Goal: Task Accomplishment & Management: Use online tool/utility

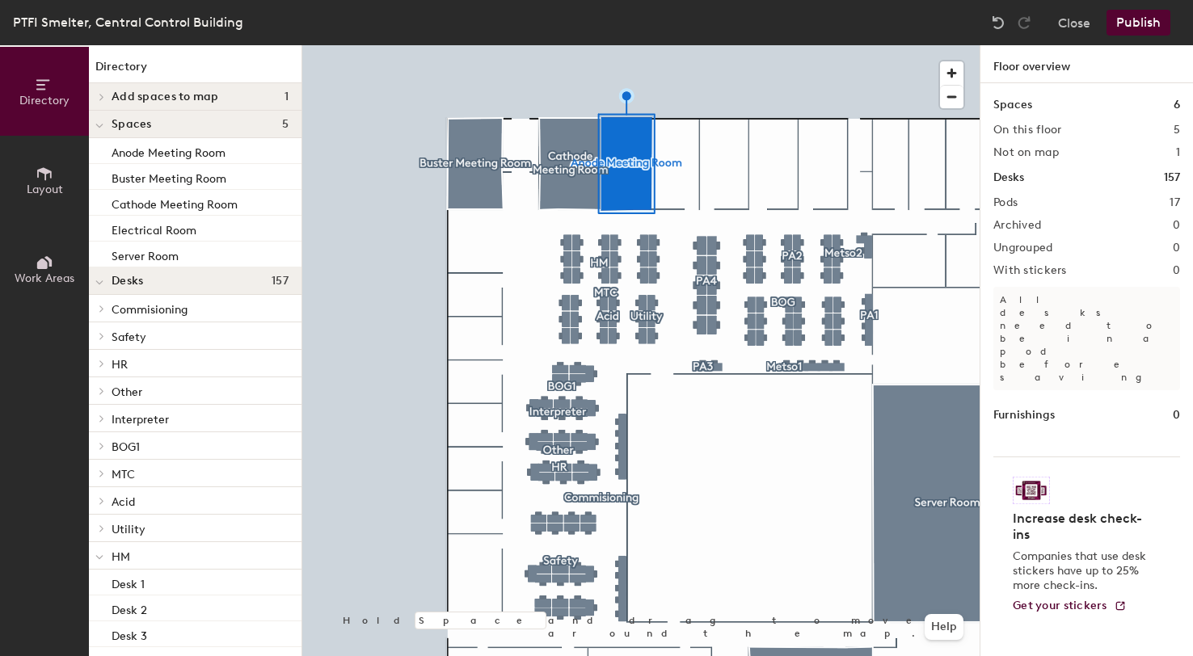
click at [229, 91] on h4 "Add spaces to map 1" at bounding box center [200, 97] width 177 height 13
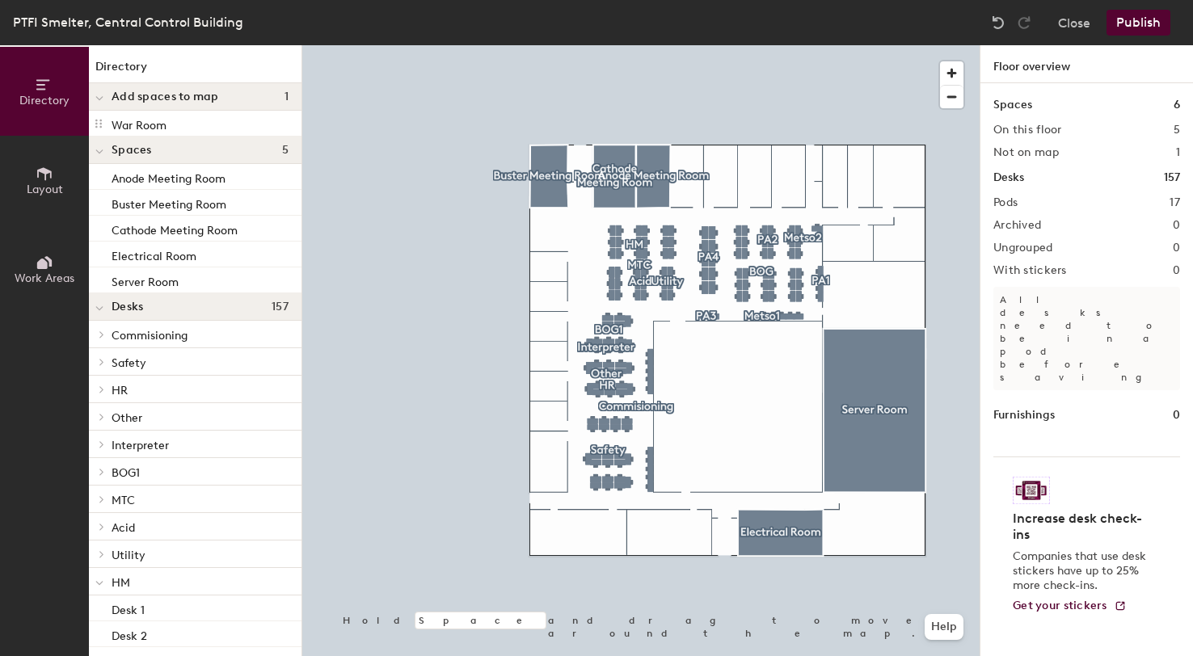
click at [1161, 25] on button "Publish" at bounding box center [1139, 23] width 64 height 26
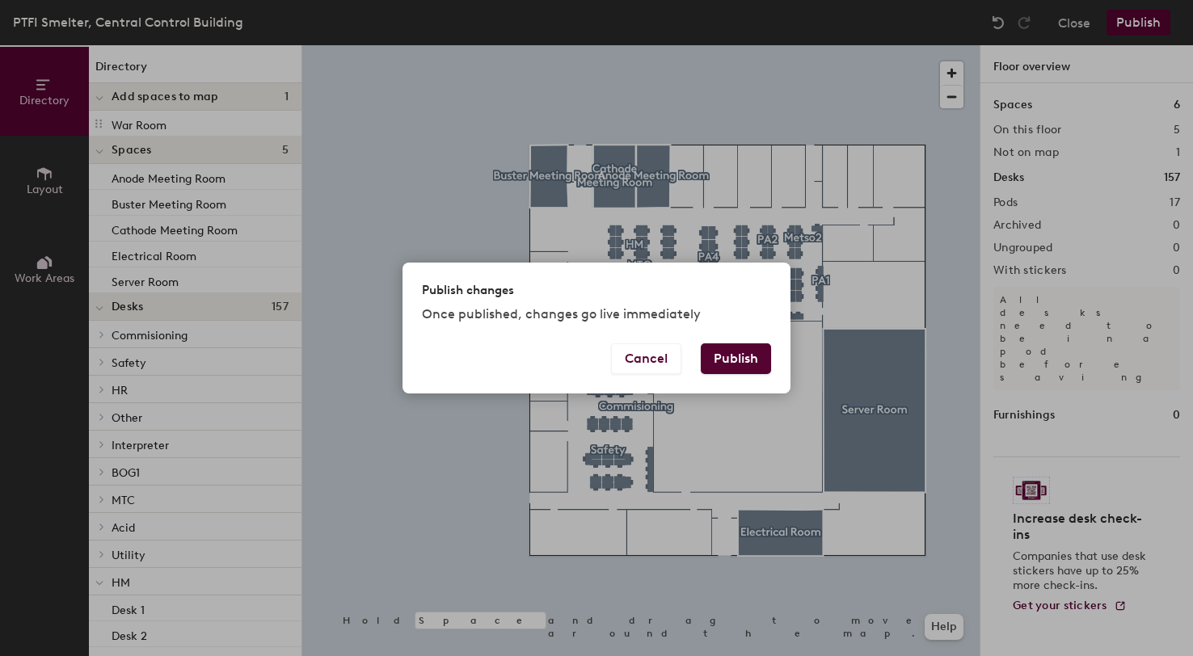
click at [732, 358] on button "Publish" at bounding box center [736, 359] width 70 height 31
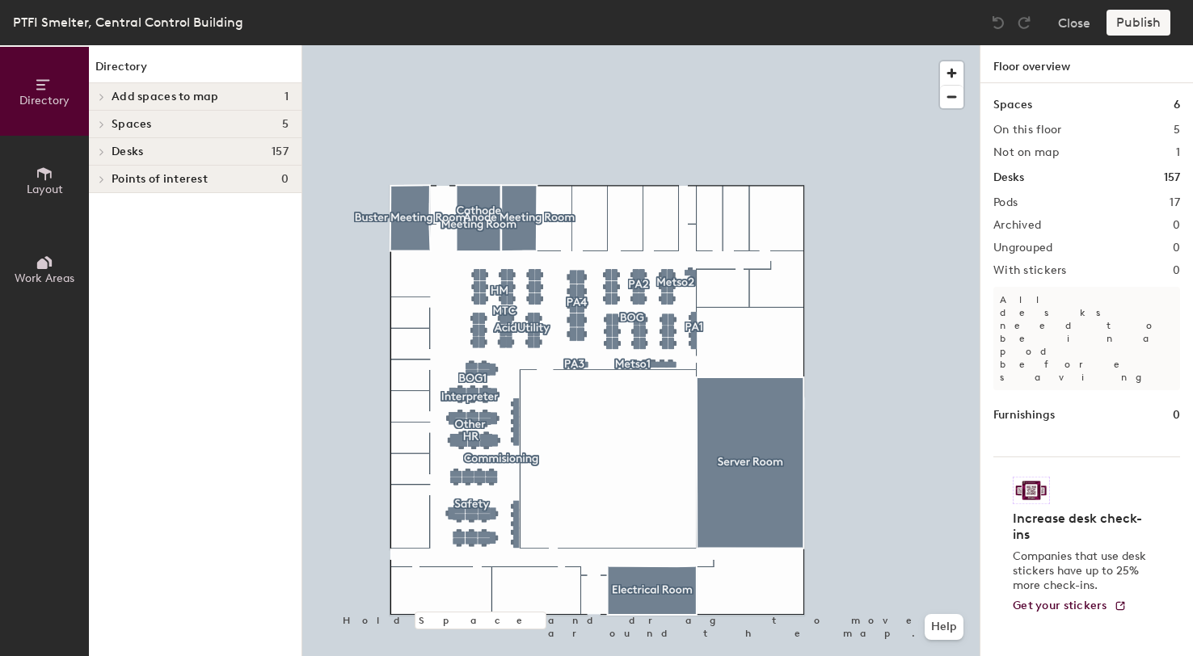
click at [49, 188] on span "Layout" at bounding box center [45, 190] width 36 height 14
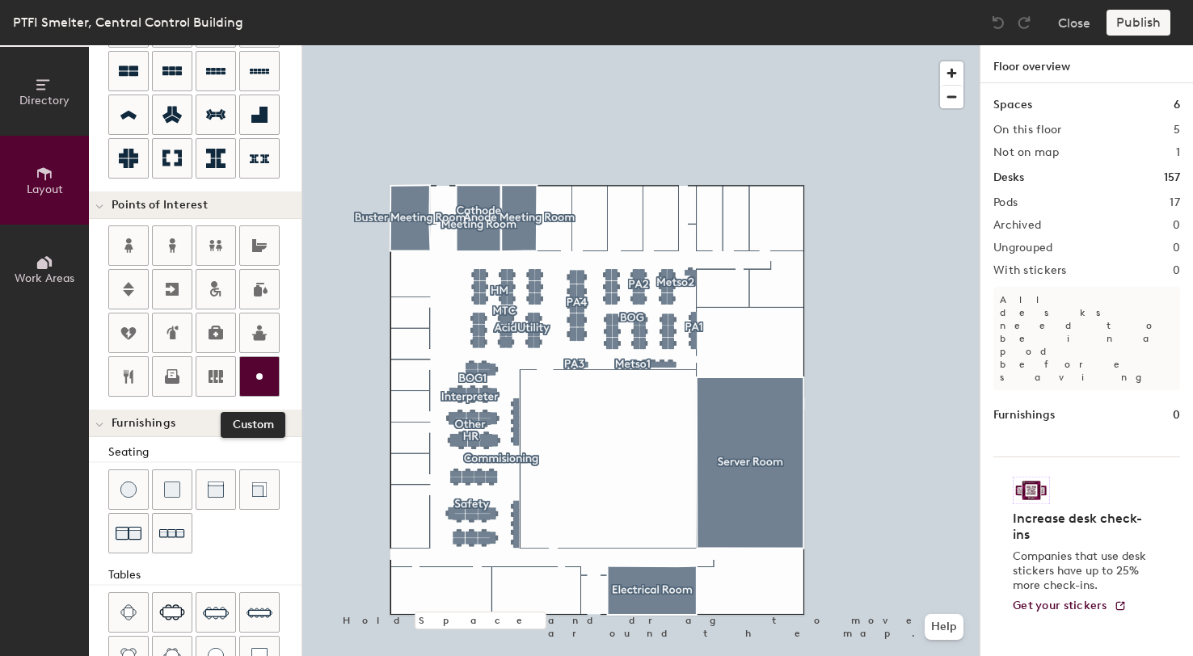
scroll to position [233, 0]
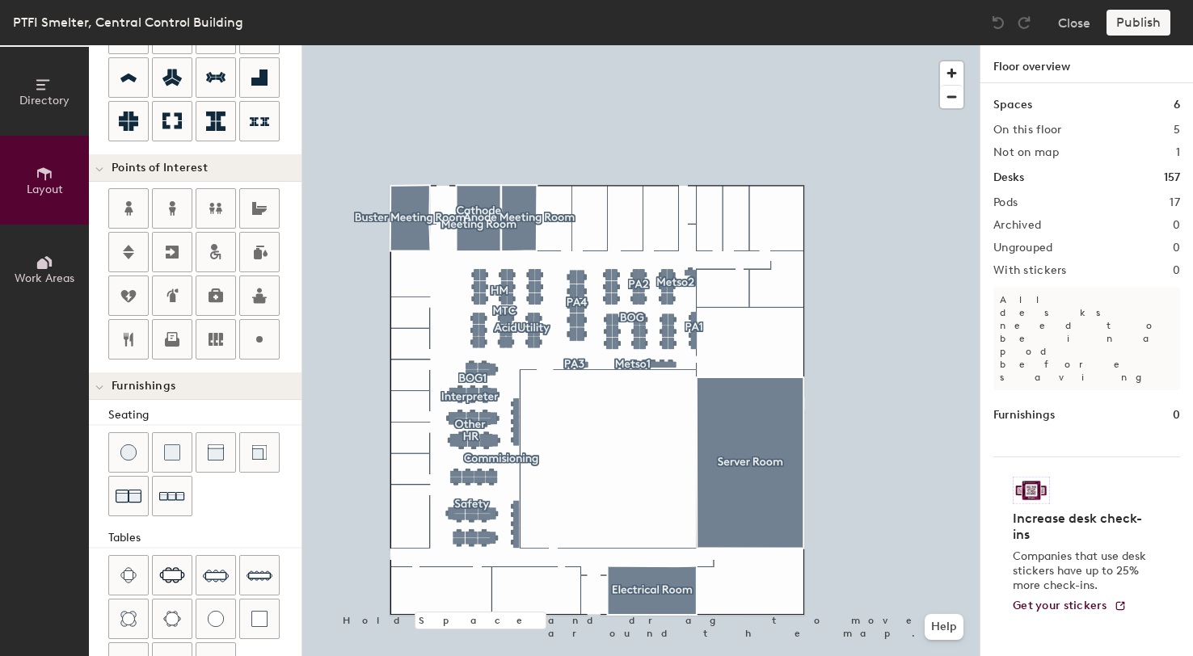
click at [429, 264] on div "Directory Layout Work Areas Layout Add space Resize Desks Points of Interest Fu…" at bounding box center [596, 350] width 1193 height 611
click at [686, 187] on div "Directory Layout Work Areas Layout Add space Resize Desks Points of Interest Fu…" at bounding box center [596, 350] width 1193 height 611
click at [775, 230] on div "Directory Layout Work Areas Layout Add space Resize Desks Points of Interest Fu…" at bounding box center [596, 350] width 1193 height 611
click at [790, 268] on div "Directory Layout Work Areas Layout Add space Resize Desks Points of Interest Fu…" at bounding box center [596, 350] width 1193 height 611
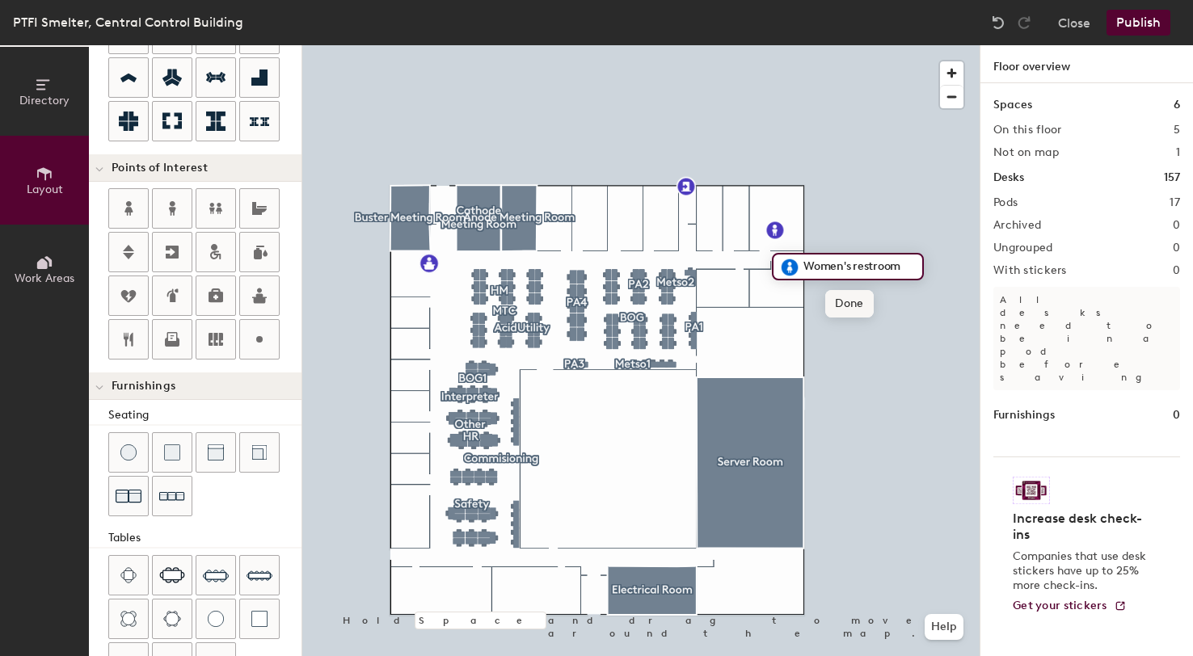
drag, startPoint x: 128, startPoint y: 216, endPoint x: 863, endPoint y: 296, distance: 739.2
click at [935, 45] on div at bounding box center [640, 45] width 677 height 0
click at [732, 242] on div "Directory Layout Work Areas Layout Add space Resize Desks Points of Interest Fu…" at bounding box center [596, 350] width 1193 height 611
type input "20"
type input "P"
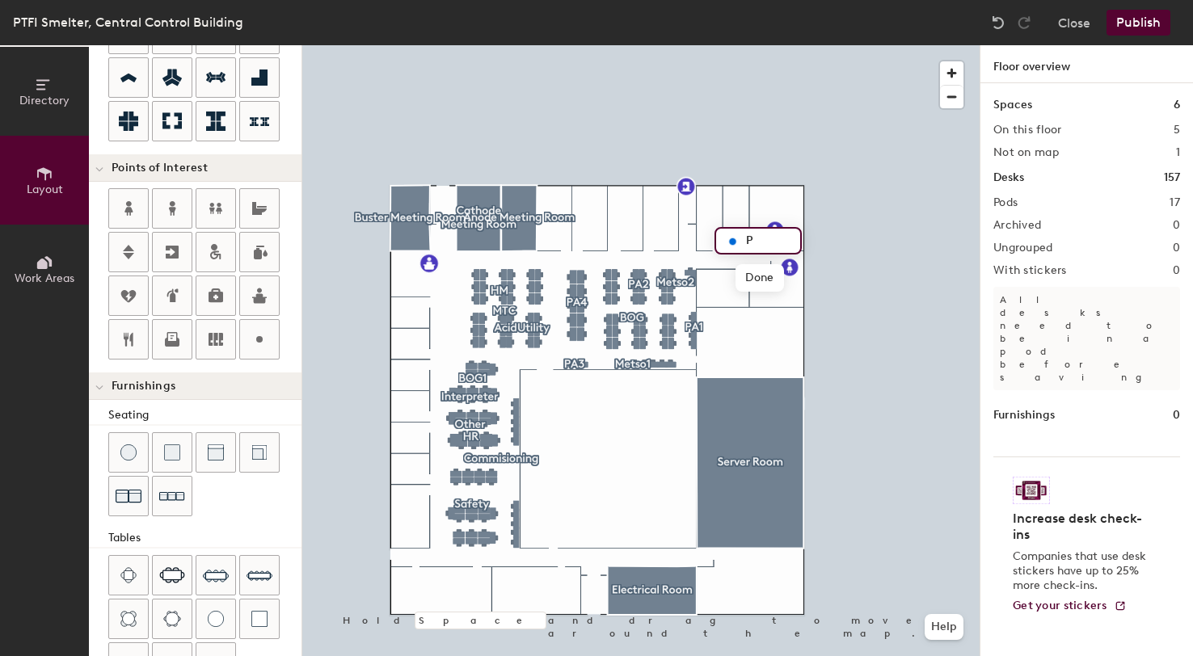
type input "20"
type input "Praying Room"
click at [395, 556] on div "Directory Layout Work Areas Layout Add space Resize Desks Points of Interest Fu…" at bounding box center [596, 350] width 1193 height 611
click at [437, 592] on div "Directory Layout Work Areas Layout Add space Resize Desks Points of Interest Fu…" at bounding box center [596, 350] width 1193 height 611
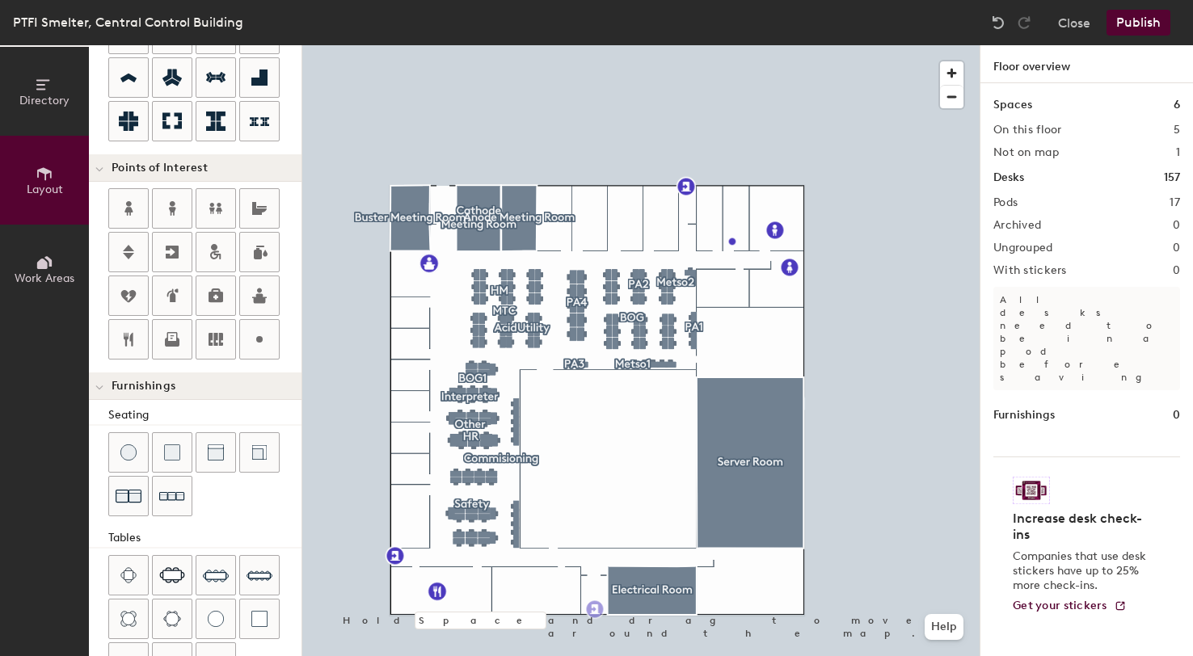
click at [595, 609] on div "Directory Layout Work Areas Layout Add space Resize Desks Points of Interest Fu…" at bounding box center [596, 350] width 1193 height 611
click at [1142, 23] on button "Publish" at bounding box center [1139, 23] width 64 height 26
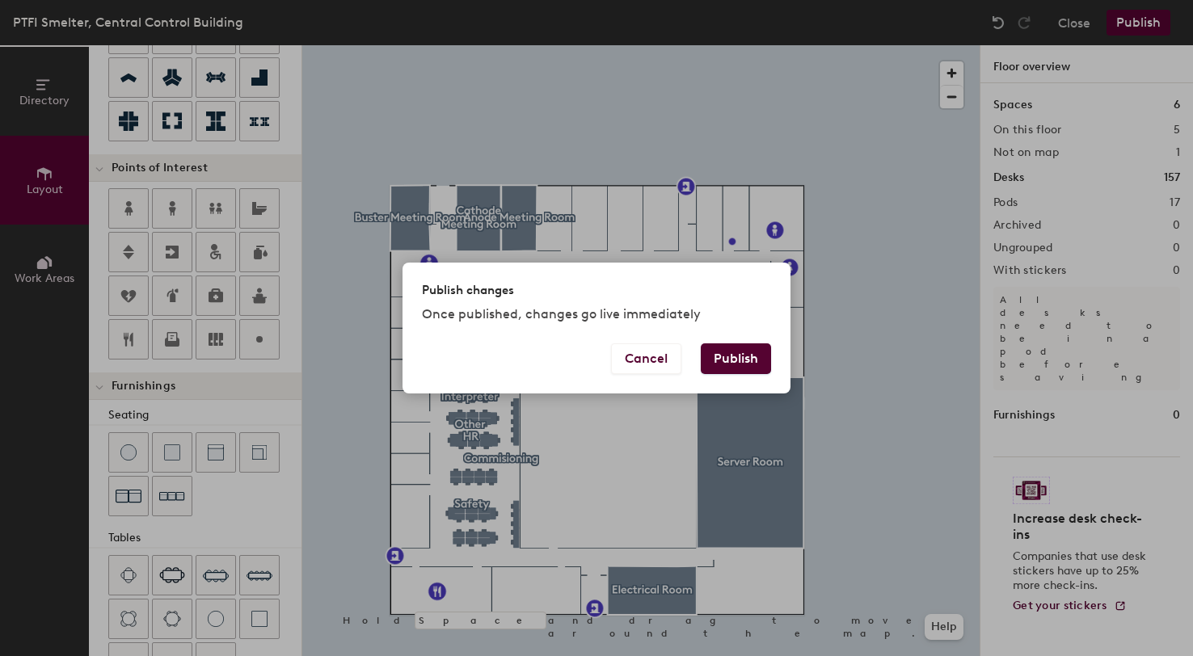
click at [754, 368] on button "Publish" at bounding box center [736, 359] width 70 height 31
type input "20"
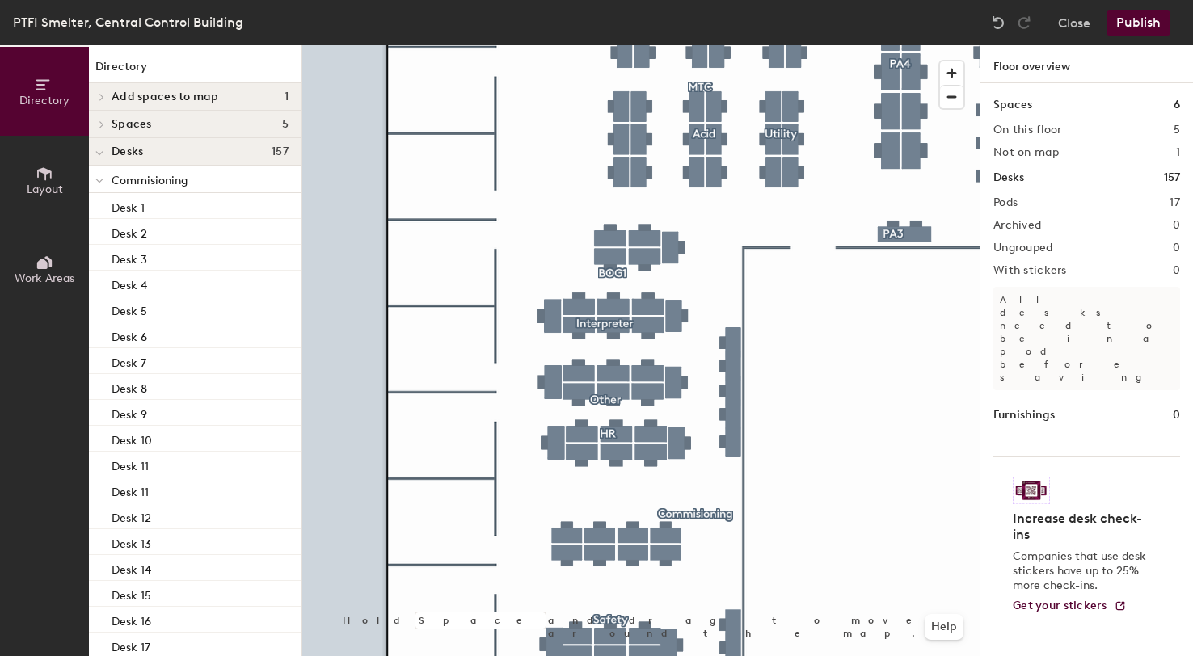
click at [733, 45] on div at bounding box center [640, 45] width 677 height 0
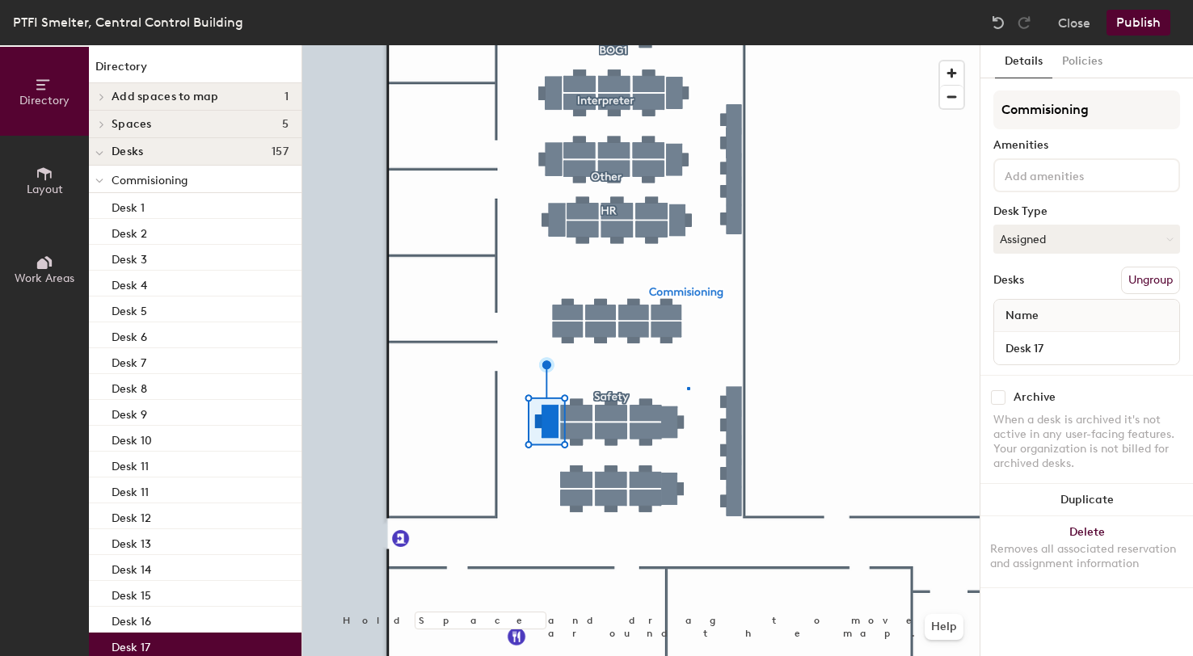
click at [687, 45] on div at bounding box center [640, 45] width 677 height 0
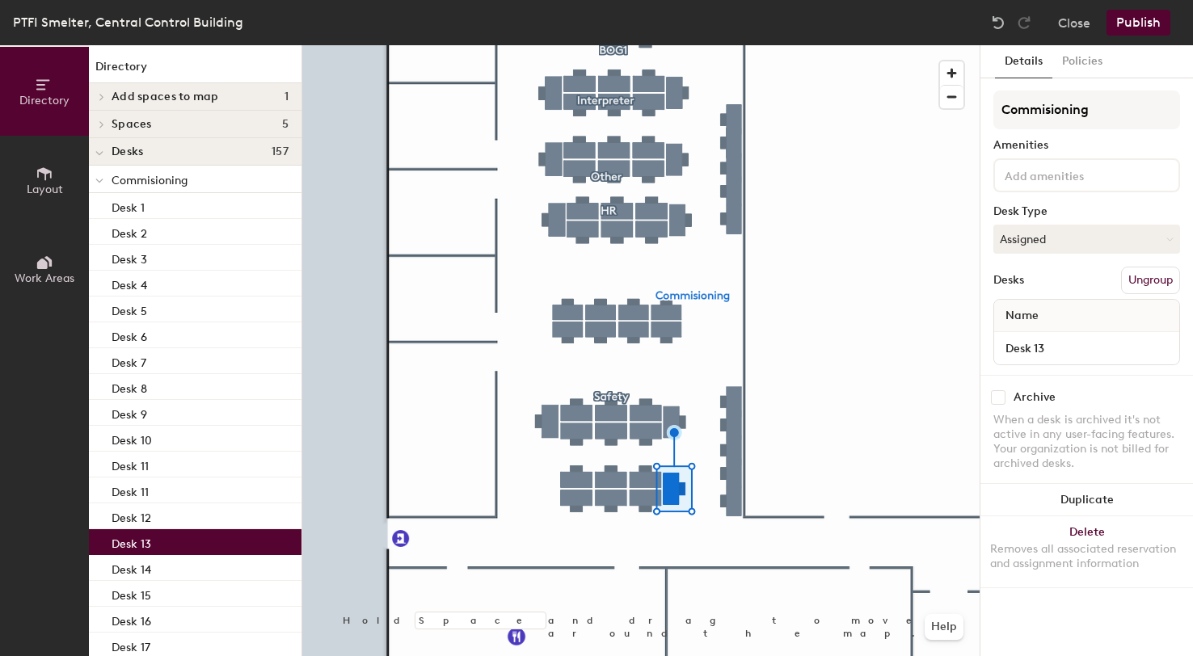
click at [688, 45] on div at bounding box center [640, 45] width 677 height 0
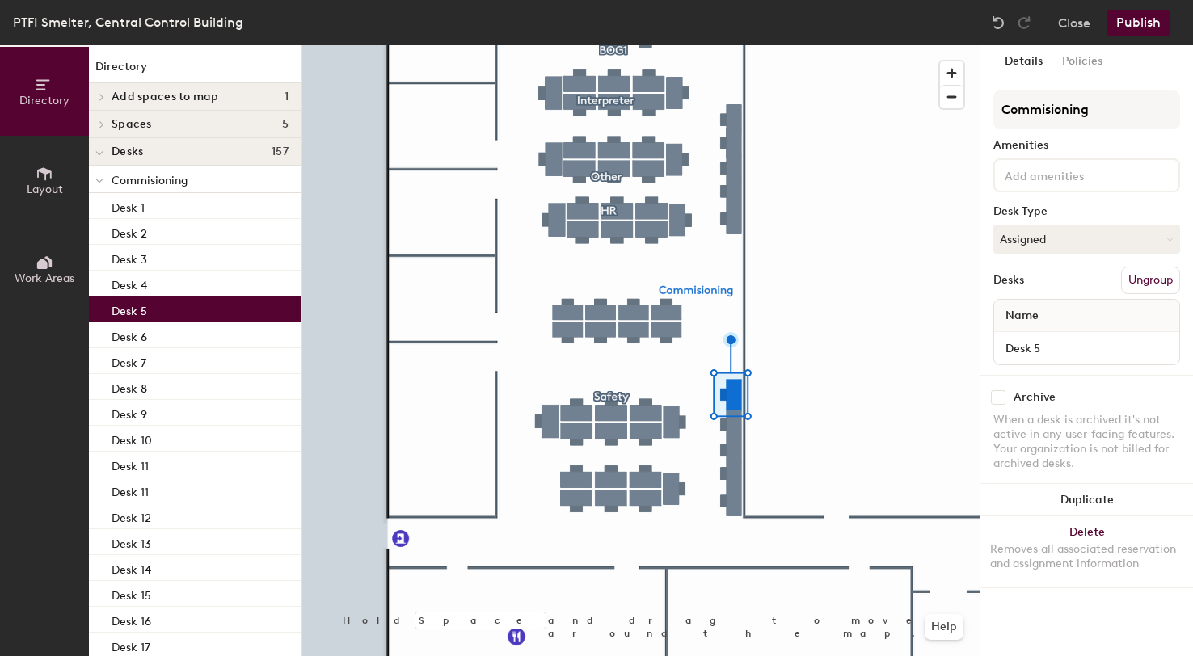
click at [769, 45] on div at bounding box center [640, 45] width 677 height 0
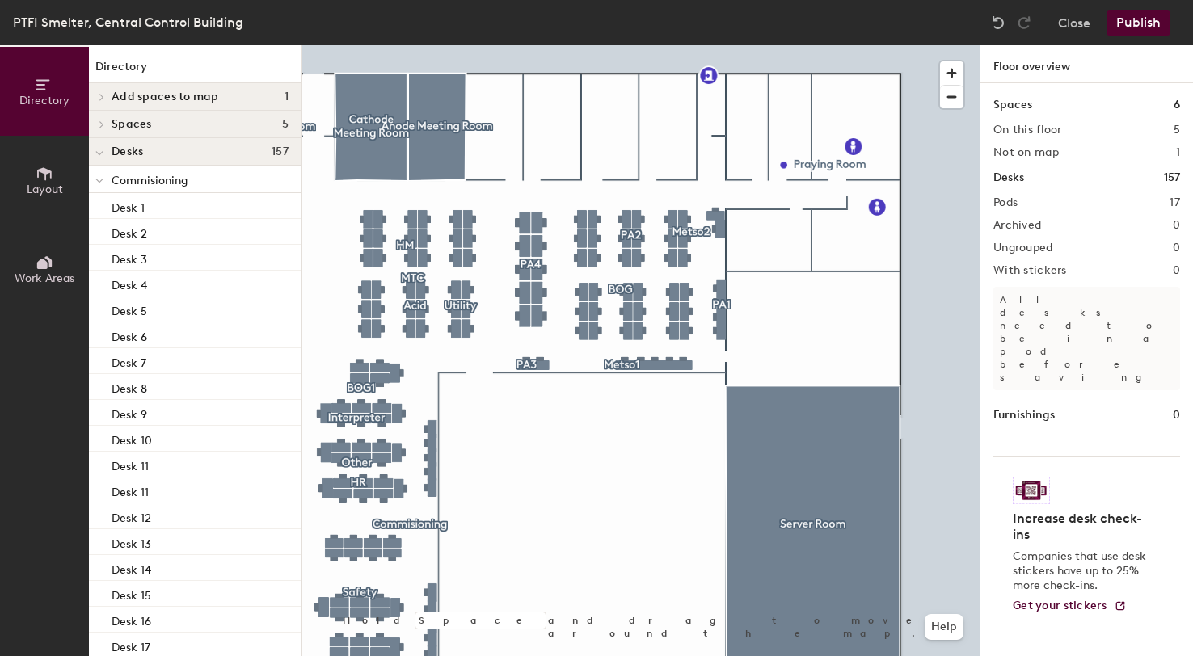
click at [1146, 23] on button "Publish" at bounding box center [1139, 23] width 64 height 26
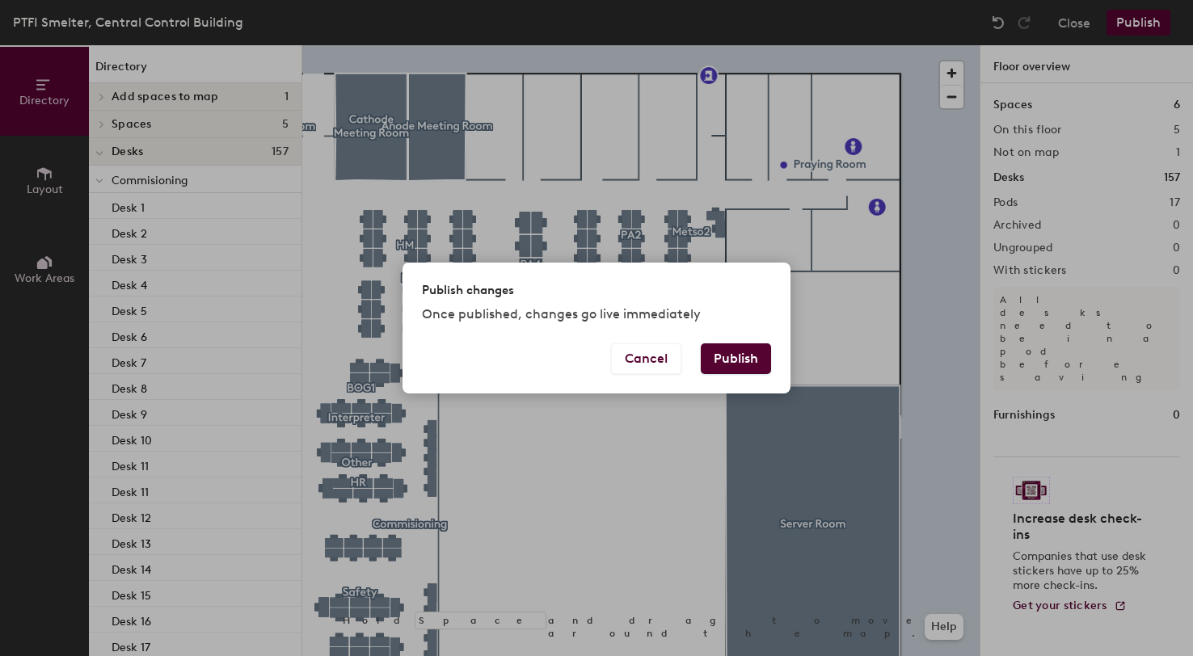
click at [737, 361] on button "Publish" at bounding box center [736, 359] width 70 height 31
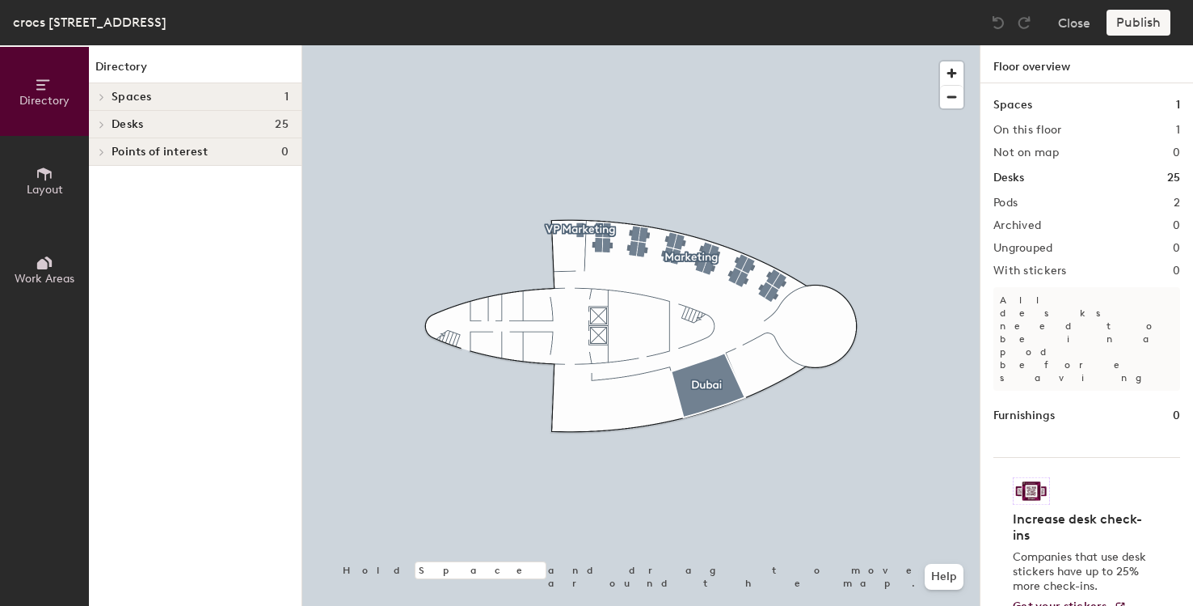
click at [28, 185] on span "Layout" at bounding box center [45, 190] width 36 height 14
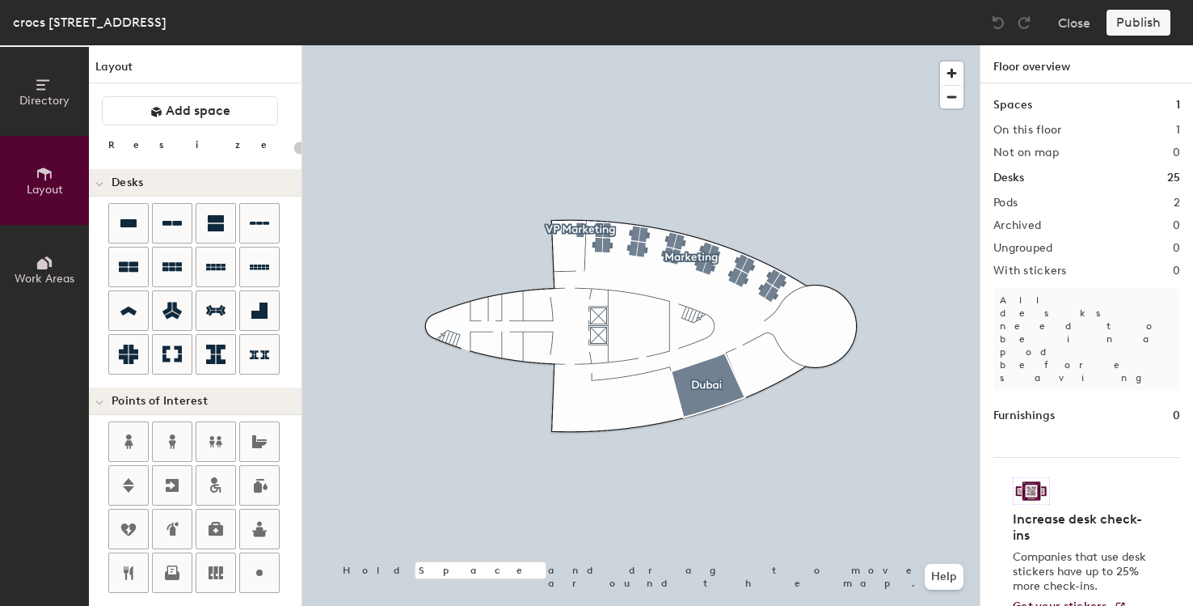
click at [593, 407] on div "Directory Layout Work Areas Layout Add space Resize Desks Points of Interest Fu…" at bounding box center [596, 325] width 1193 height 560
type input "20"
type input "Cr"
type input "20"
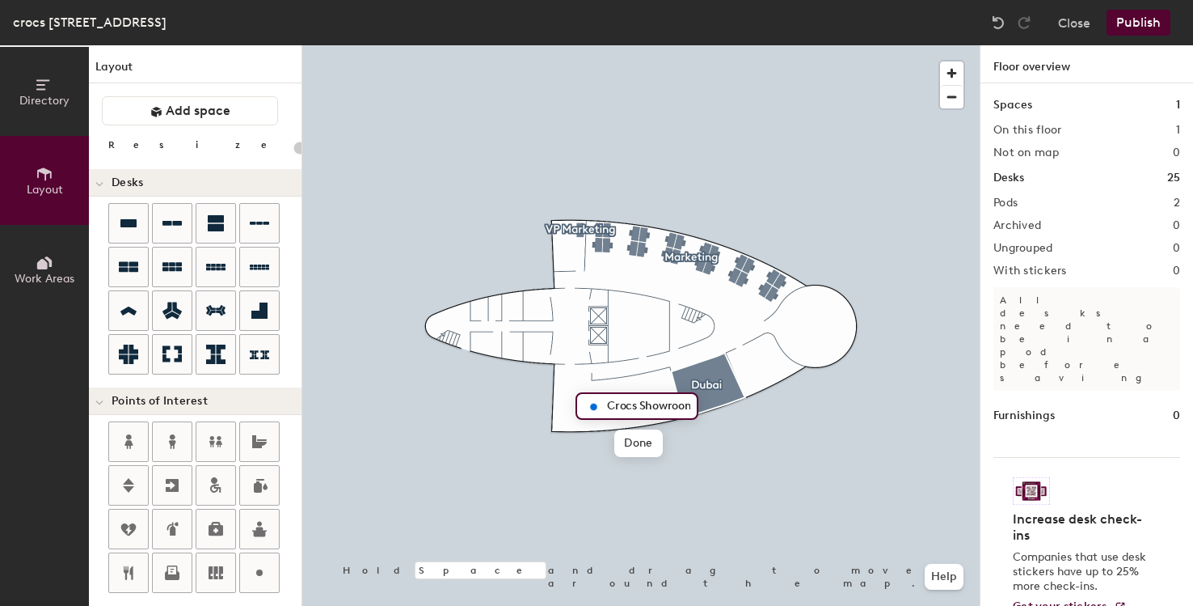
type input "Crocs Showroom"
click at [755, 366] on div "Directory Layout Work Areas Layout Add space Resize Desks Points of Interest Fu…" at bounding box center [596, 325] width 1193 height 560
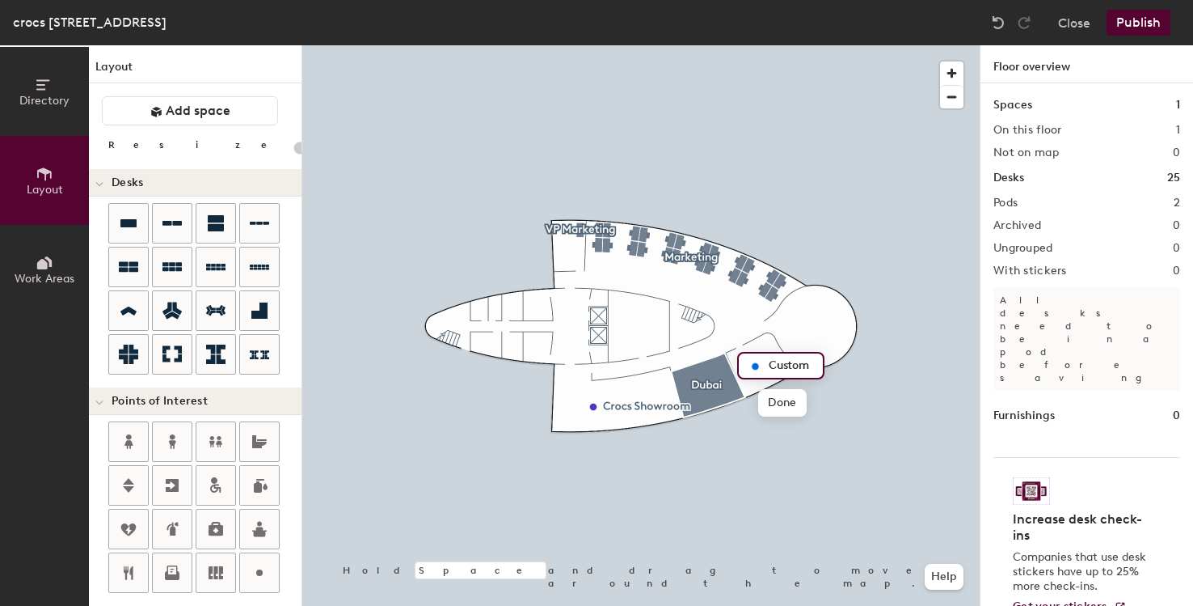
click at [758, 369] on img at bounding box center [754, 366] width 19 height 19
click at [755, 368] on img at bounding box center [754, 366] width 19 height 19
click at [791, 396] on span "Delete" at bounding box center [811, 402] width 57 height 27
click at [755, 369] on div "Directory Layout Work Areas Layout Add space Resize Desks Points of Interest Fu…" at bounding box center [596, 325] width 1193 height 560
type input "20"
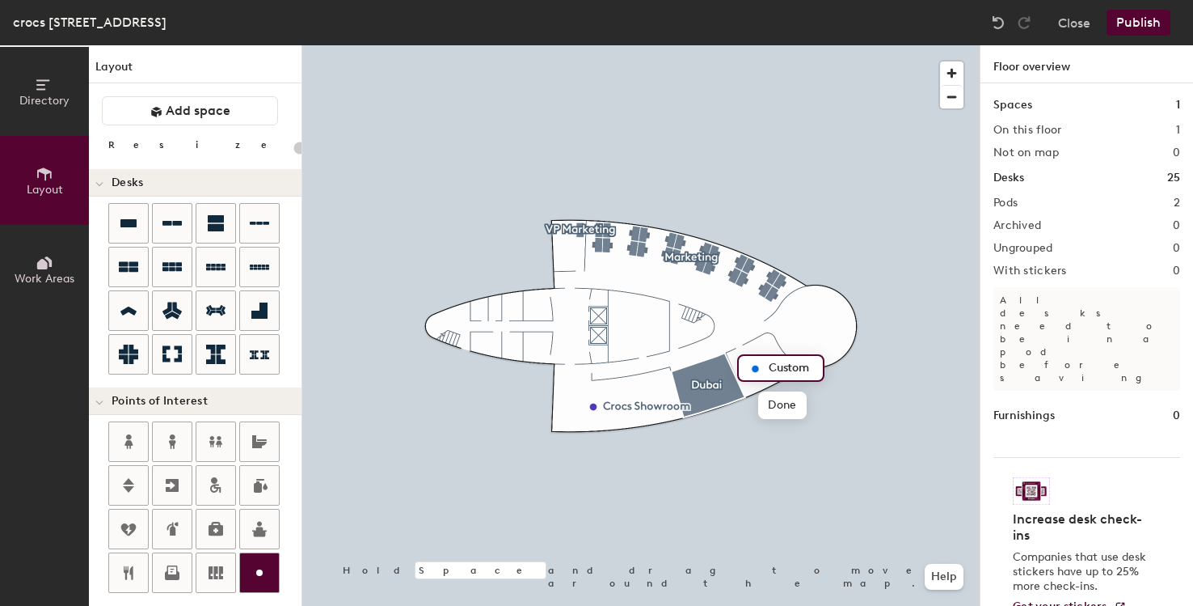
type input "B"
type input "20"
type input "Ba"
type input "20"
type input "Boardroom Pantry"
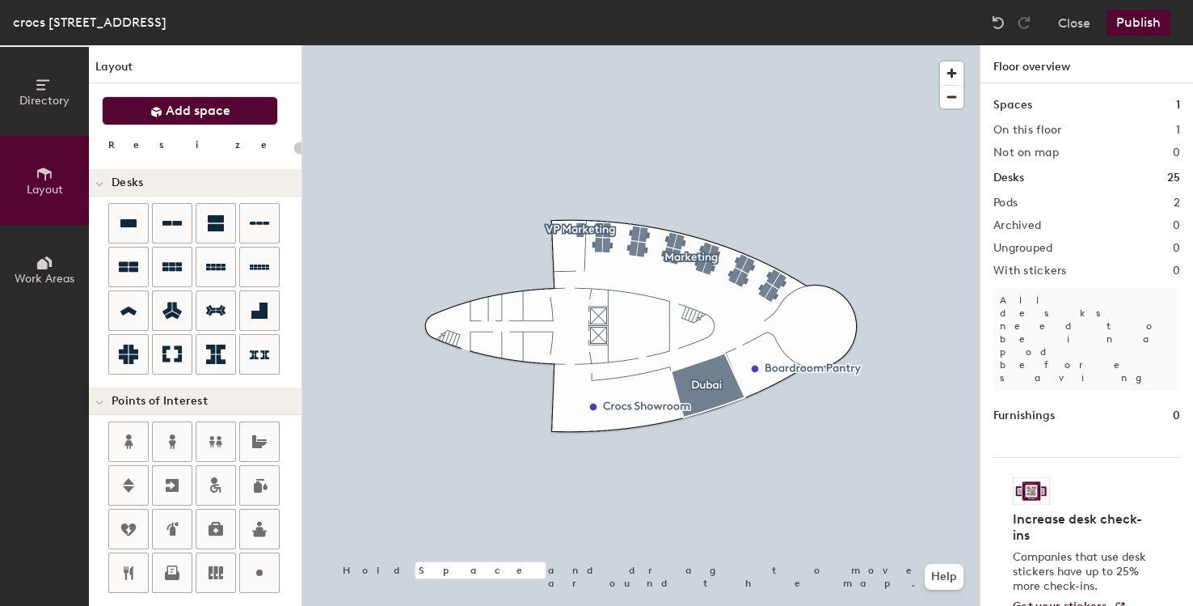
click at [163, 119] on button "Add space" at bounding box center [190, 110] width 176 height 29
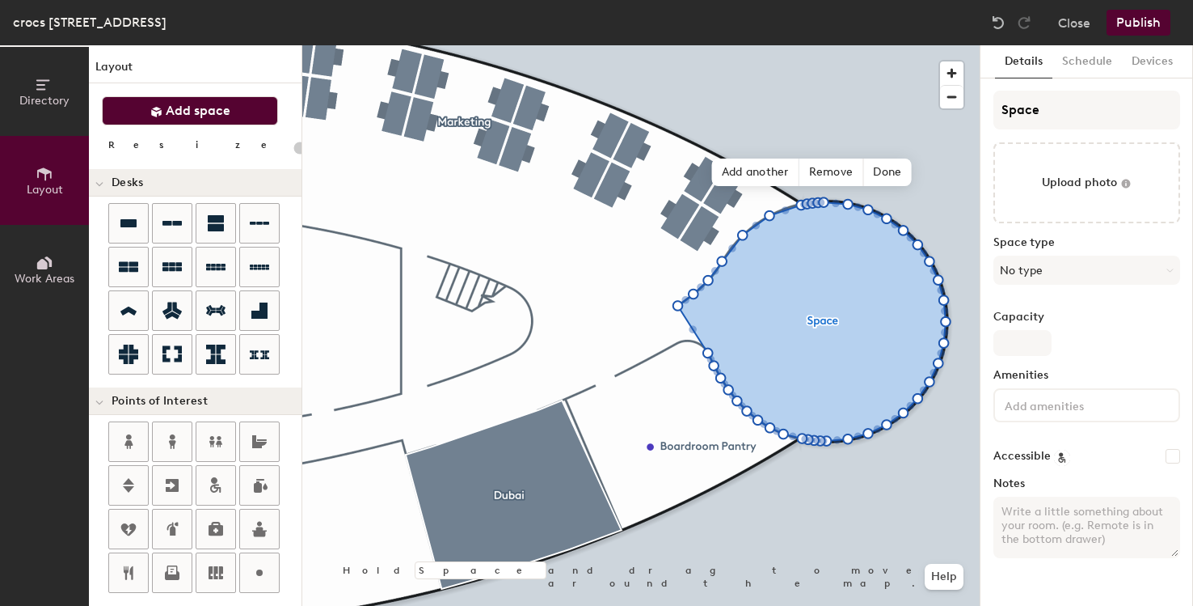
type input "20"
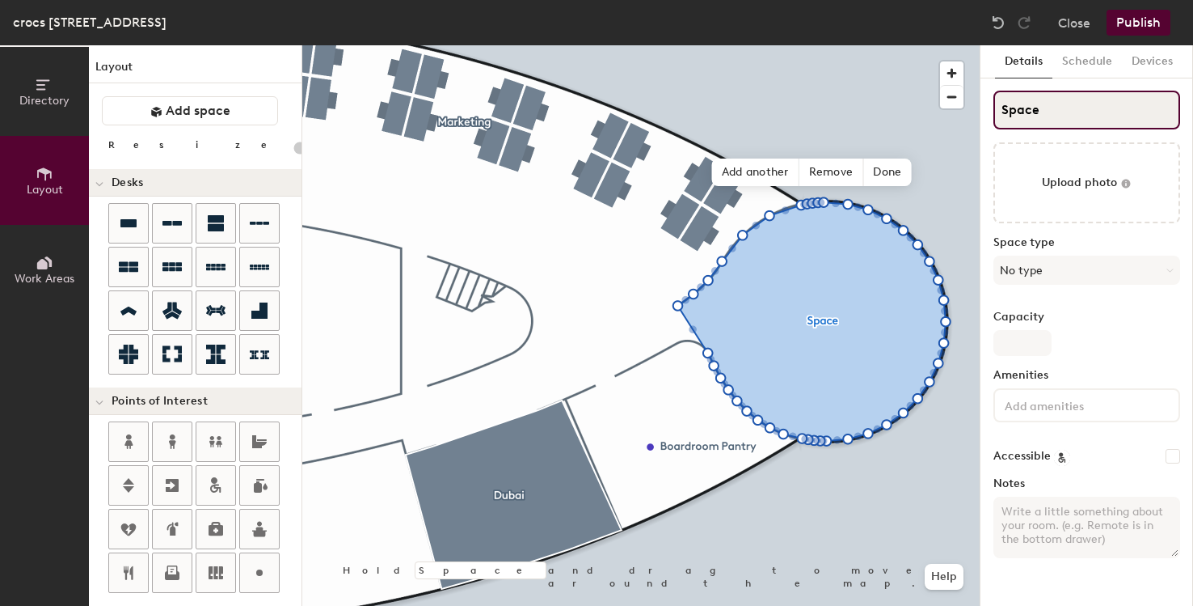
click at [1000, 118] on input "Space" at bounding box center [1087, 110] width 187 height 39
type input "B"
type input "20"
type input "Bo"
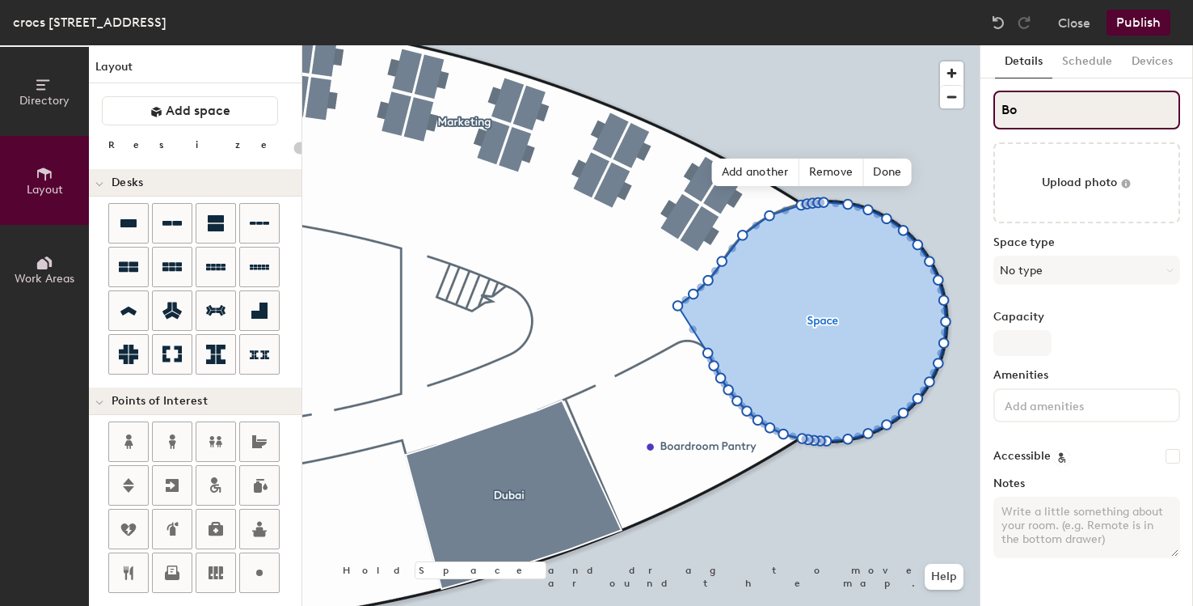
type input "20"
type input "Boar"
type input "20"
type input "Board"
type input "20"
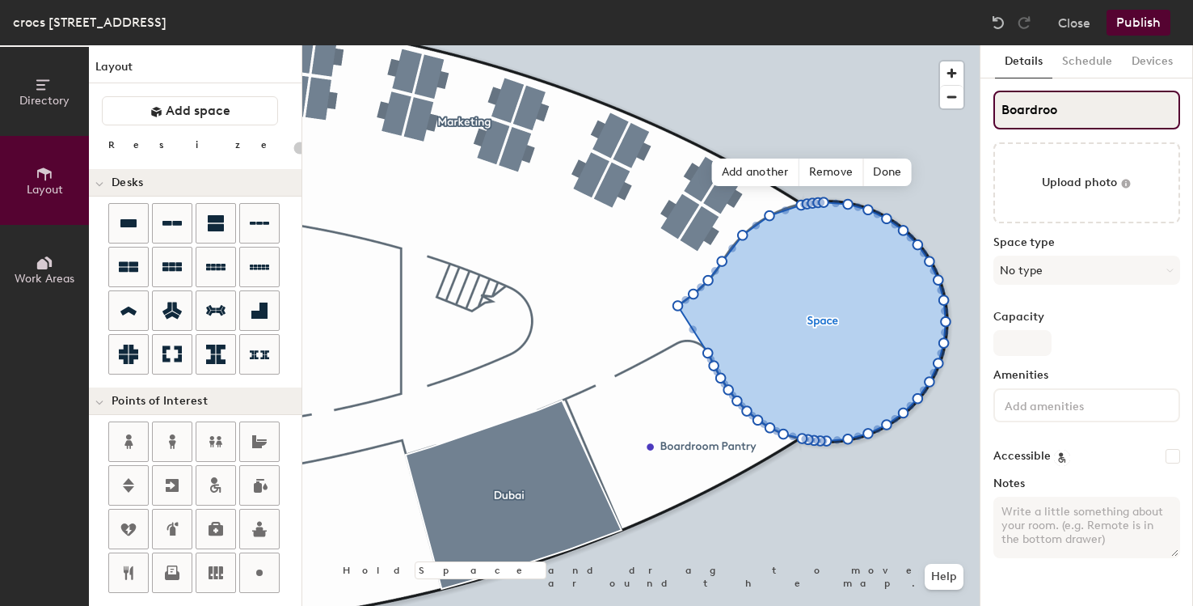
type input "Boardroom"
type input "20"
type input "Boardroom"
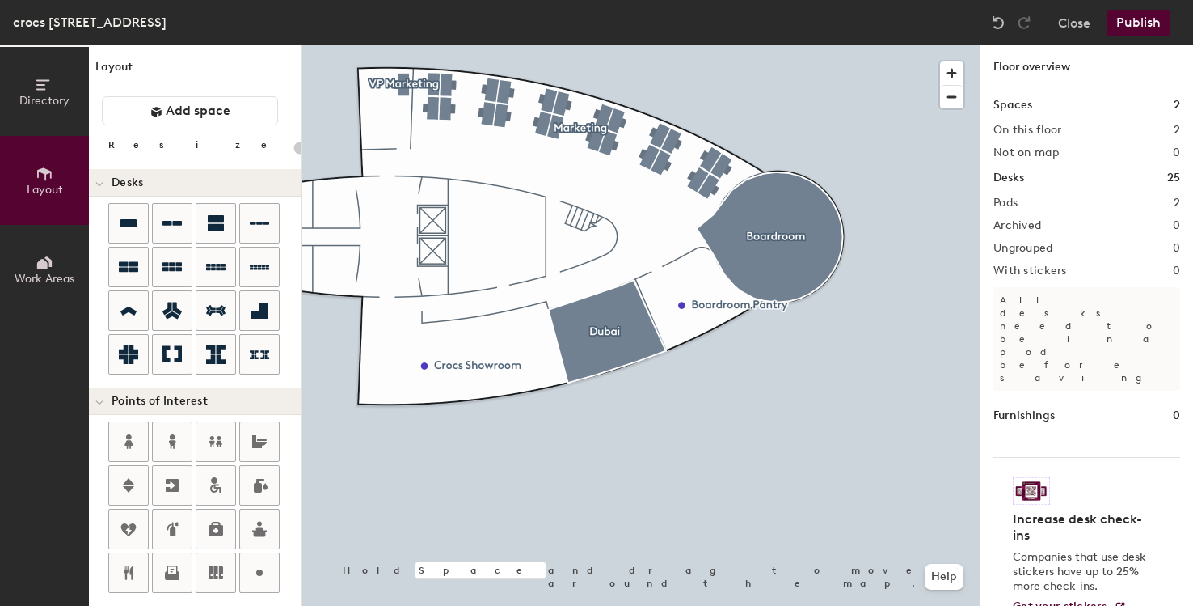
click at [1134, 19] on button "Publish" at bounding box center [1139, 23] width 64 height 26
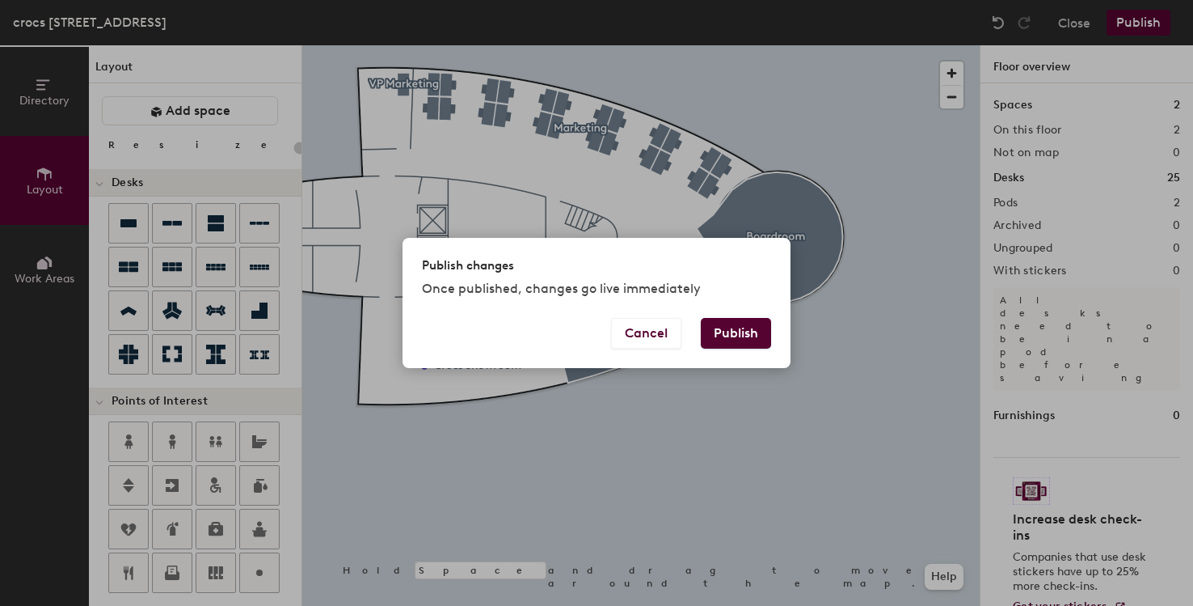
click at [732, 343] on button "Publish" at bounding box center [736, 333] width 70 height 31
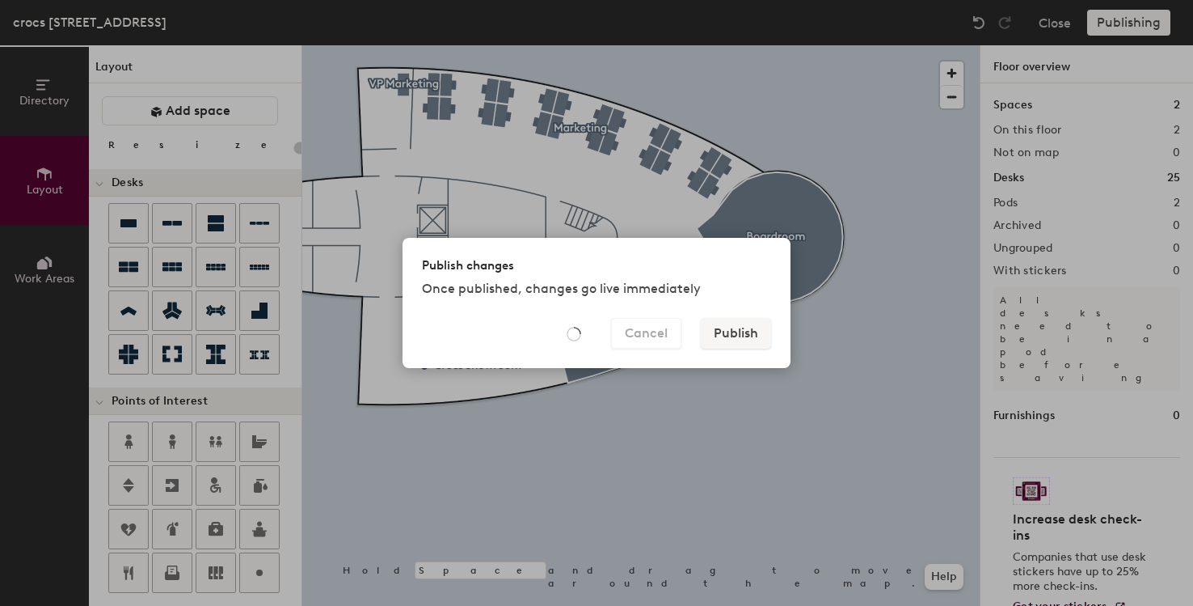
type input "20"
